Goal: Check status: Check status

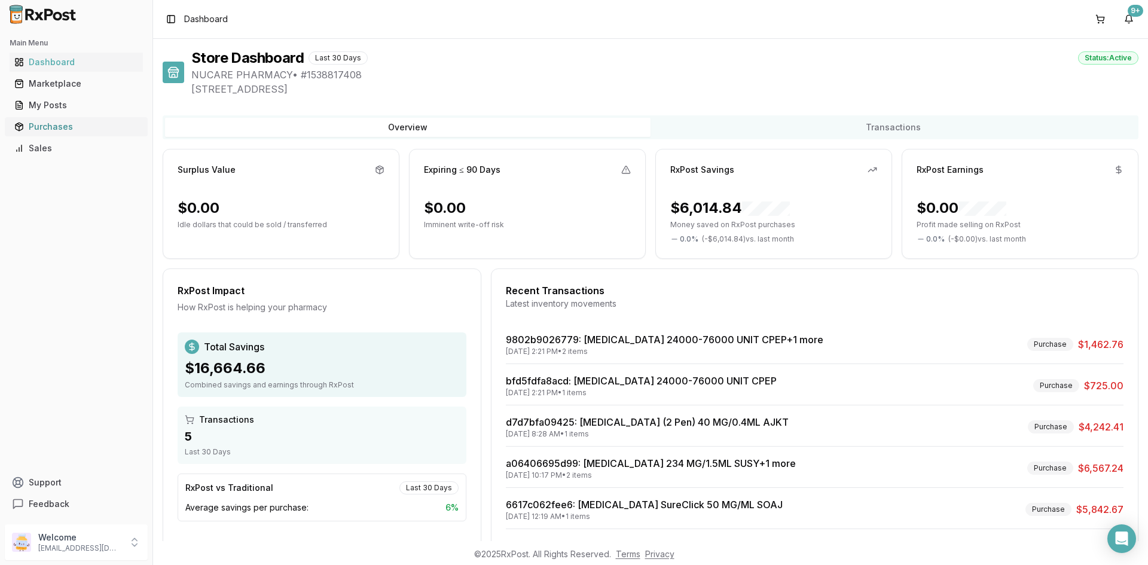
drag, startPoint x: 56, startPoint y: 122, endPoint x: 75, endPoint y: 122, distance: 19.7
click at [56, 122] on div "Purchases" at bounding box center [76, 127] width 124 height 12
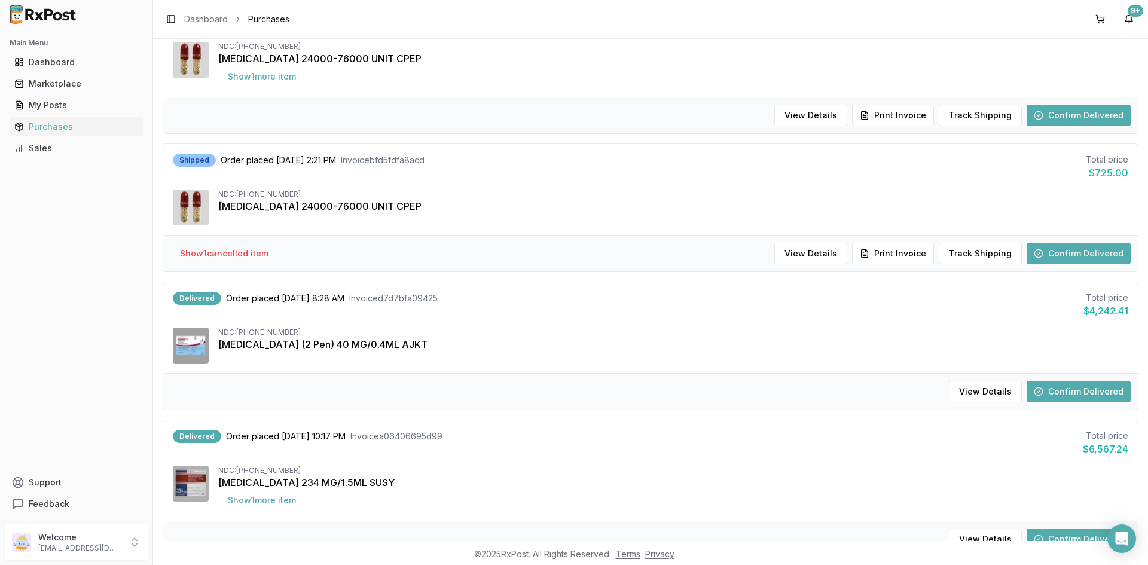
scroll to position [179, 0]
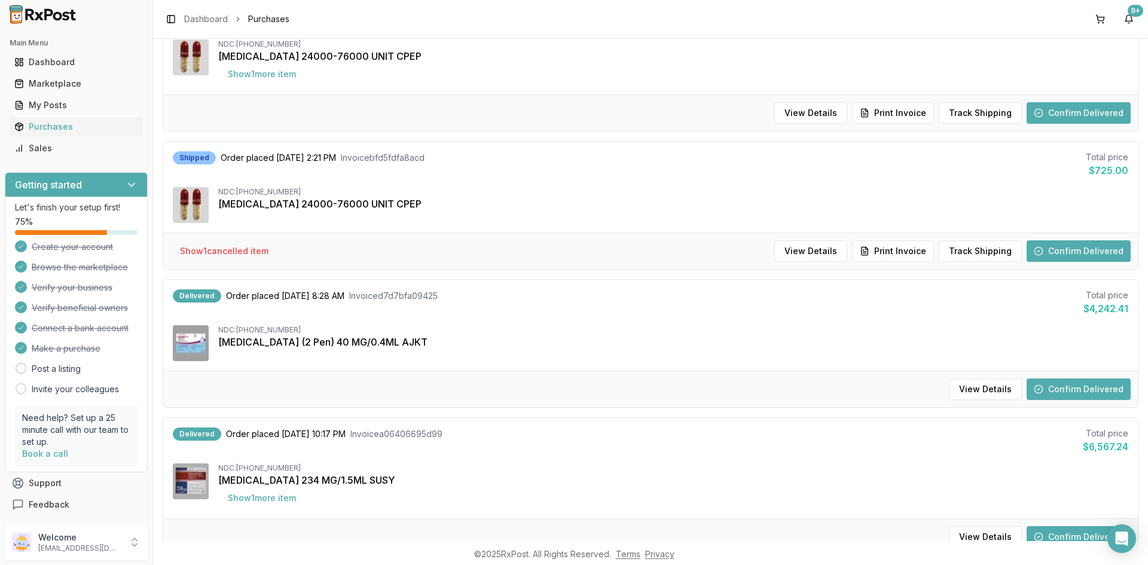
click at [1047, 392] on button "Confirm Delivered" at bounding box center [1079, 389] width 104 height 22
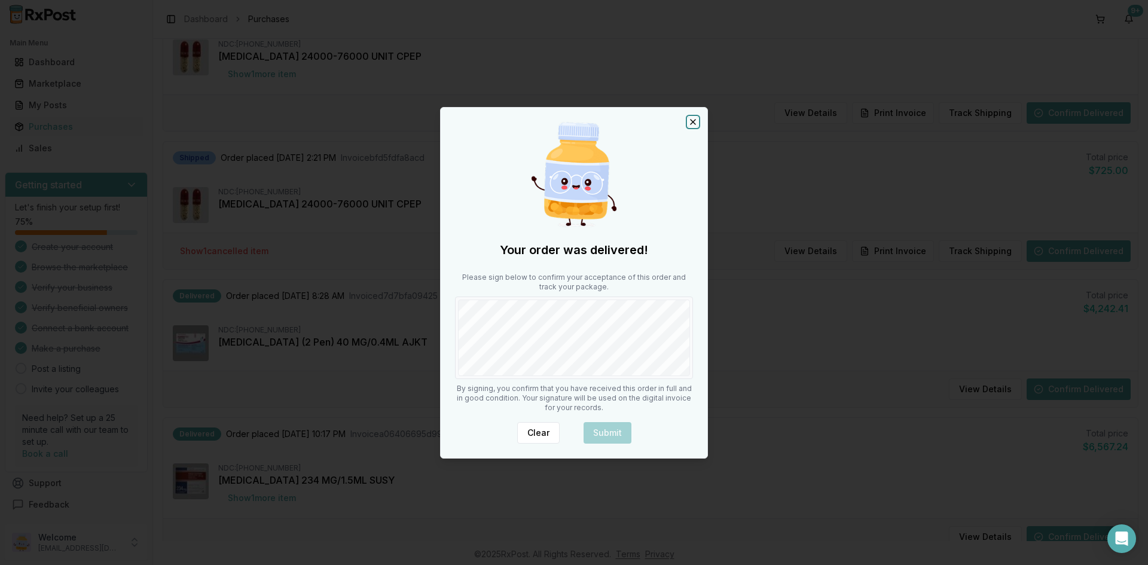
click at [694, 121] on icon "button" at bounding box center [693, 122] width 5 height 5
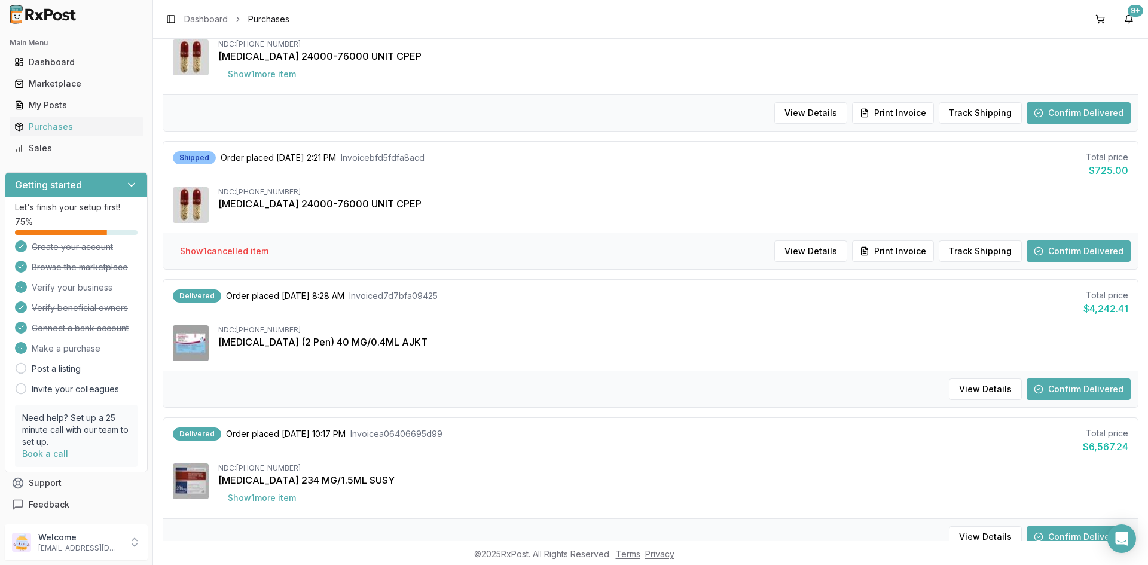
click at [554, 343] on div "[MEDICAL_DATA] (2 Pen) 40 MG/0.4ML AJKT" at bounding box center [673, 342] width 910 height 14
click at [994, 389] on button "View Details" at bounding box center [985, 389] width 73 height 22
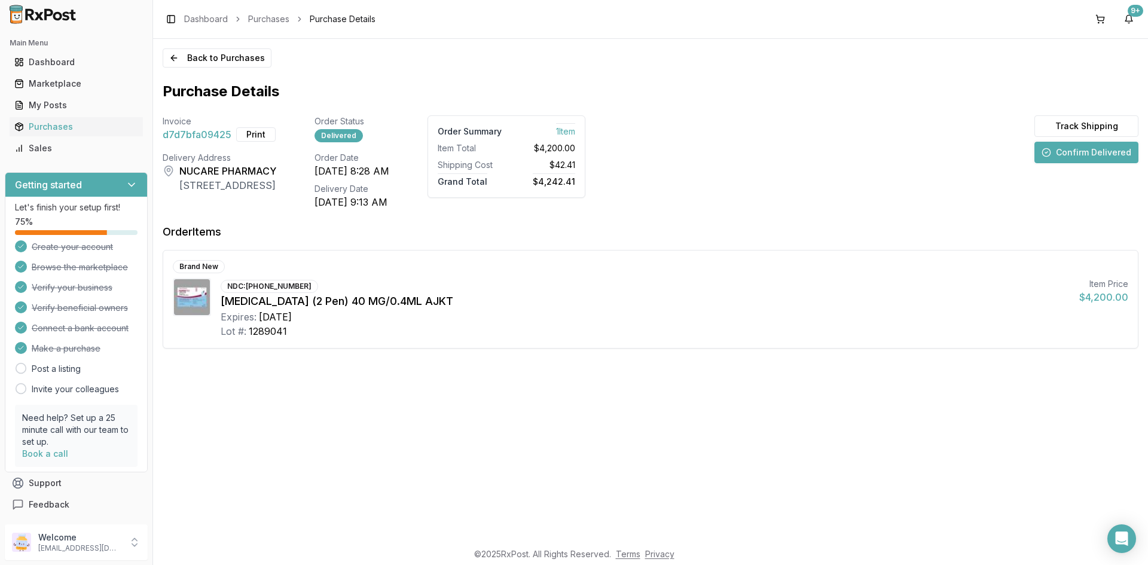
click at [781, 356] on div "Back to Purchases Purchase Details Invoice d7d7bfa09425 Print Order Status Deli…" at bounding box center [650, 290] width 995 height 502
click at [1055, 125] on button "Track Shipping" at bounding box center [1086, 126] width 104 height 22
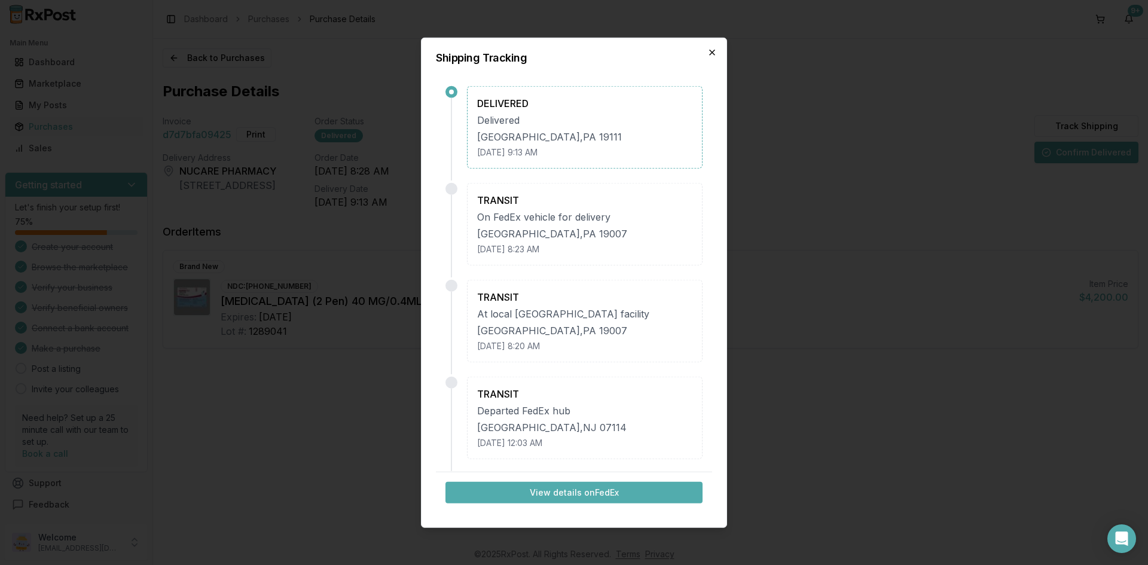
click at [711, 56] on icon "button" at bounding box center [712, 52] width 10 height 10
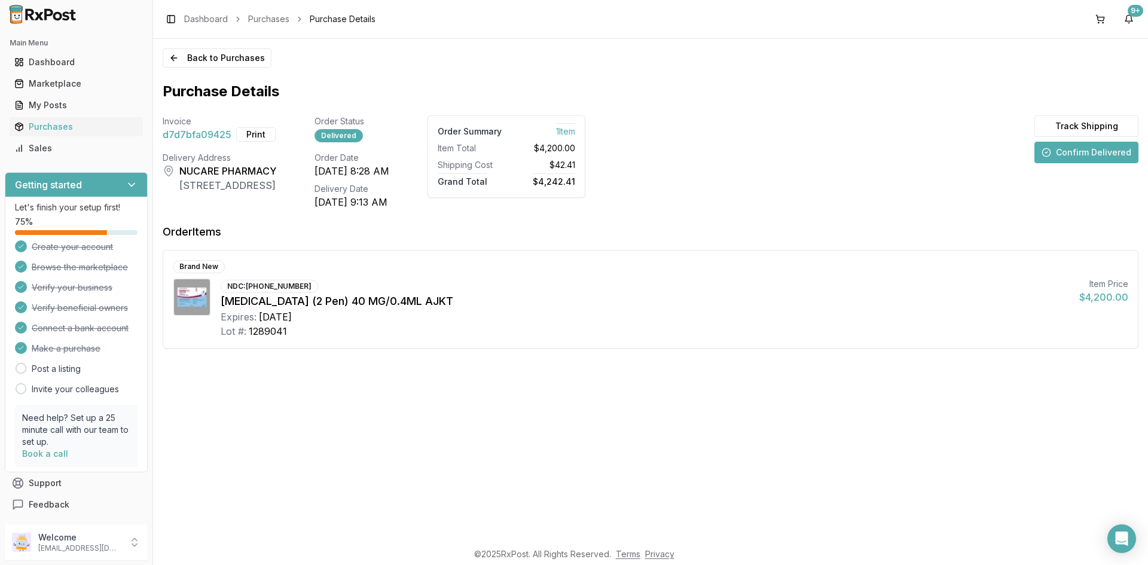
click at [191, 288] on img at bounding box center [192, 297] width 36 height 36
click at [1079, 120] on button "Track Shipping" at bounding box center [1086, 126] width 104 height 22
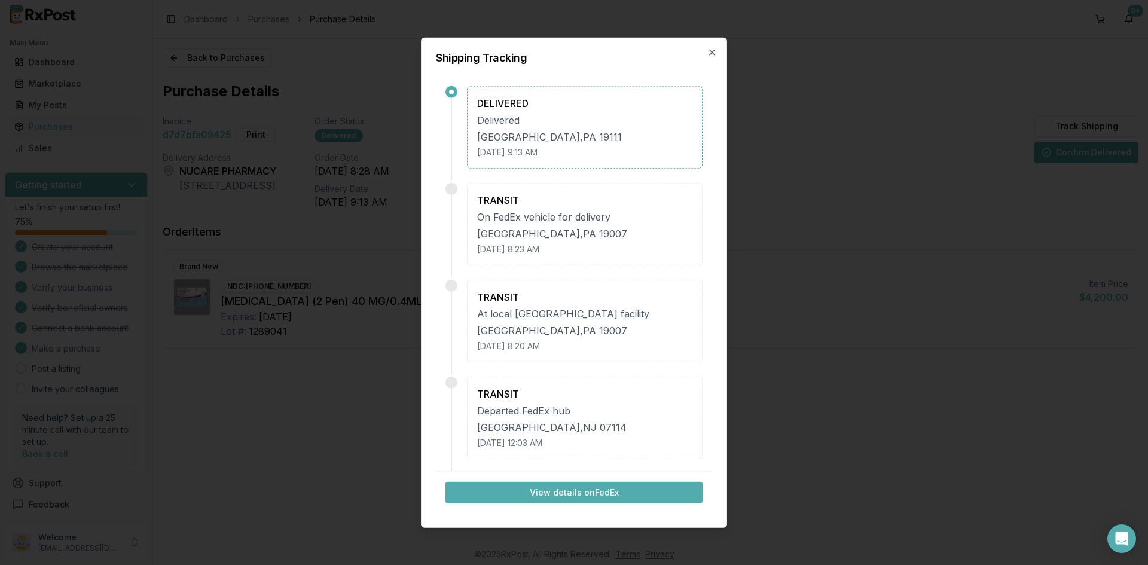
click at [597, 490] on button "View details on FedEx" at bounding box center [573, 493] width 257 height 22
click at [710, 48] on icon "button" at bounding box center [712, 52] width 10 height 10
